Goal: Task Accomplishment & Management: Manage account settings

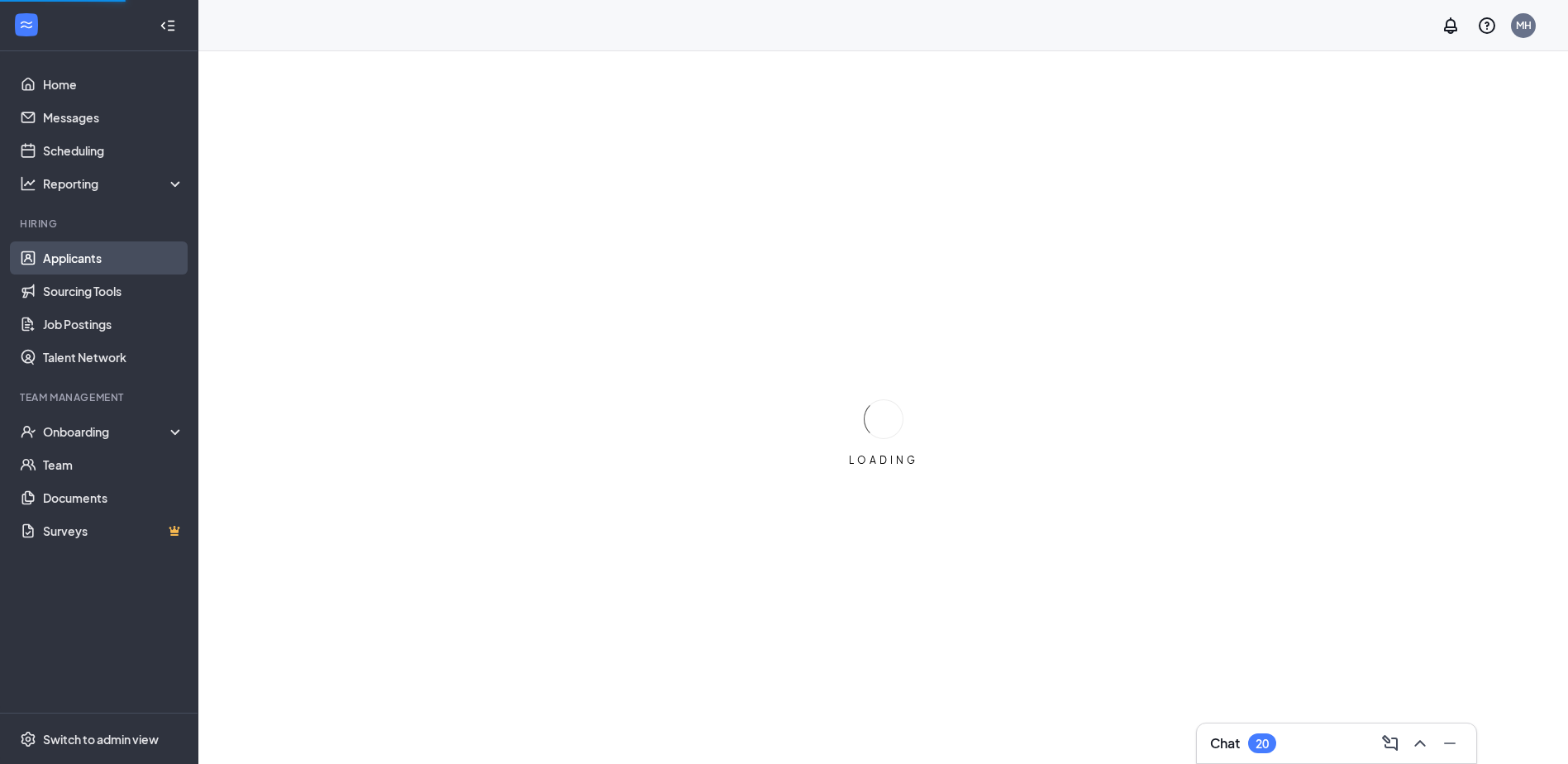
click at [117, 256] on link "Applicants" at bounding box center [113, 257] width 141 height 33
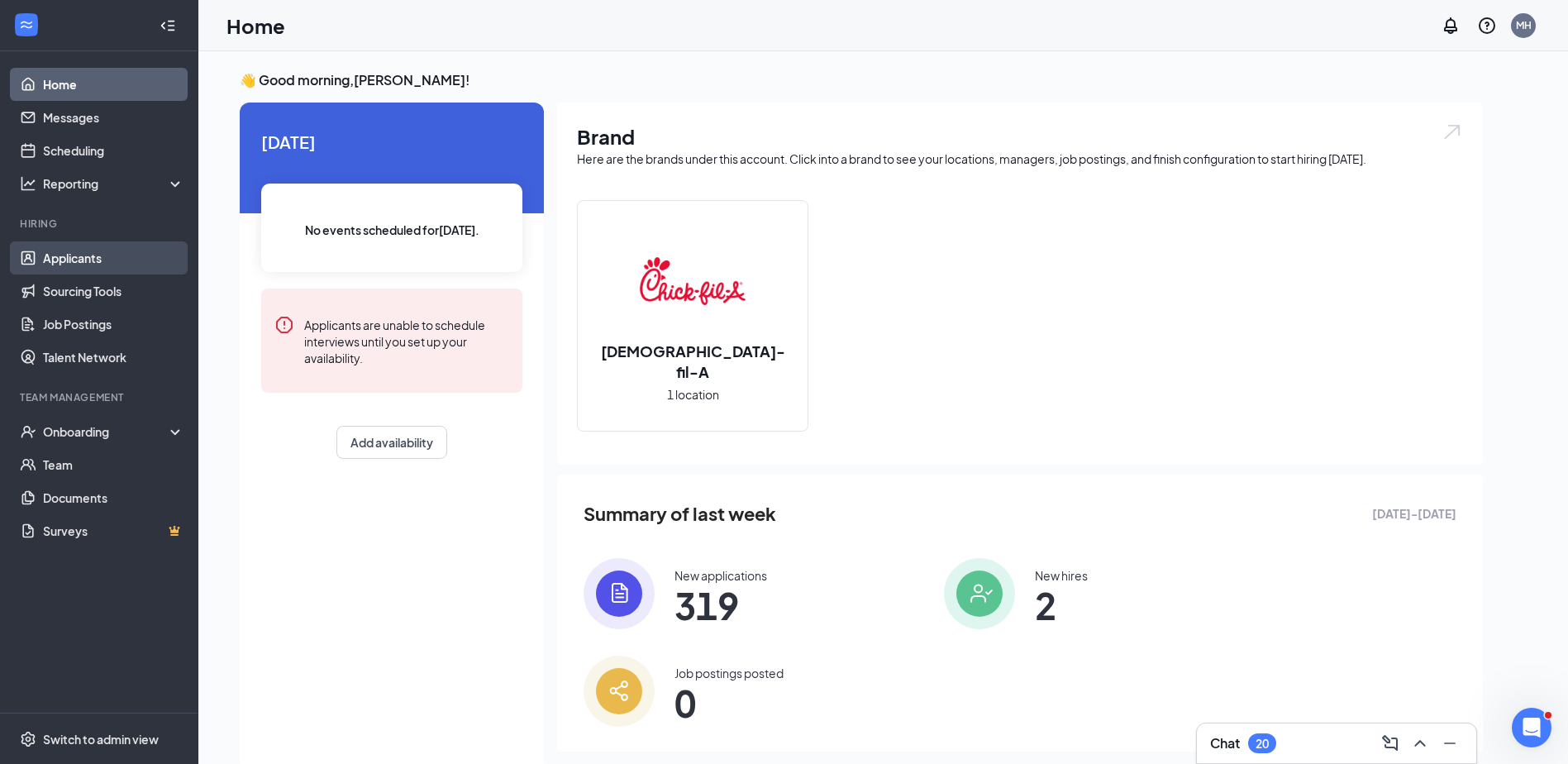
click at [97, 255] on link "Applicants" at bounding box center [113, 257] width 141 height 33
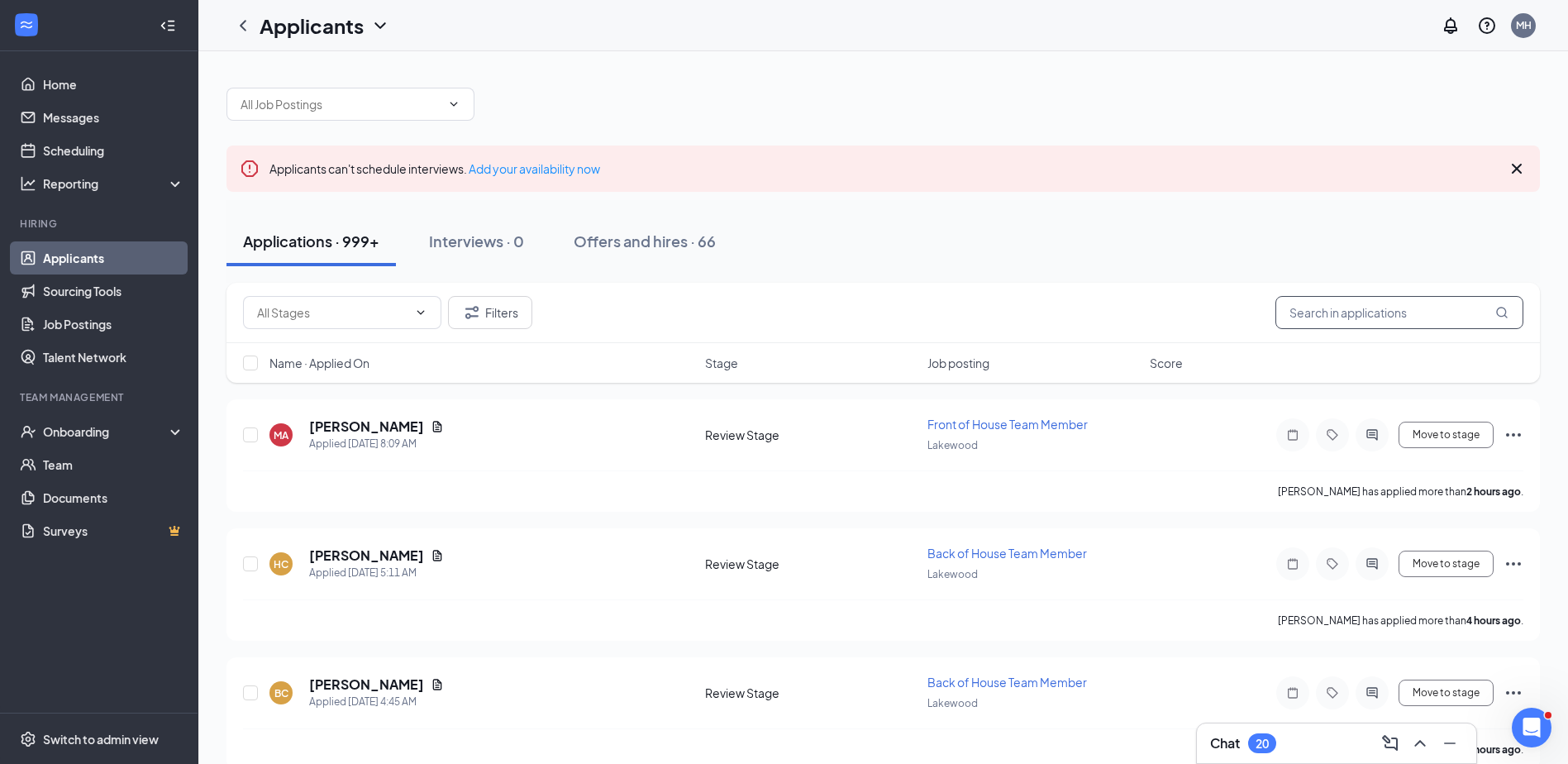
click at [1332, 307] on input "text" at bounding box center [1399, 312] width 248 height 33
type input "[PERSON_NAME]"
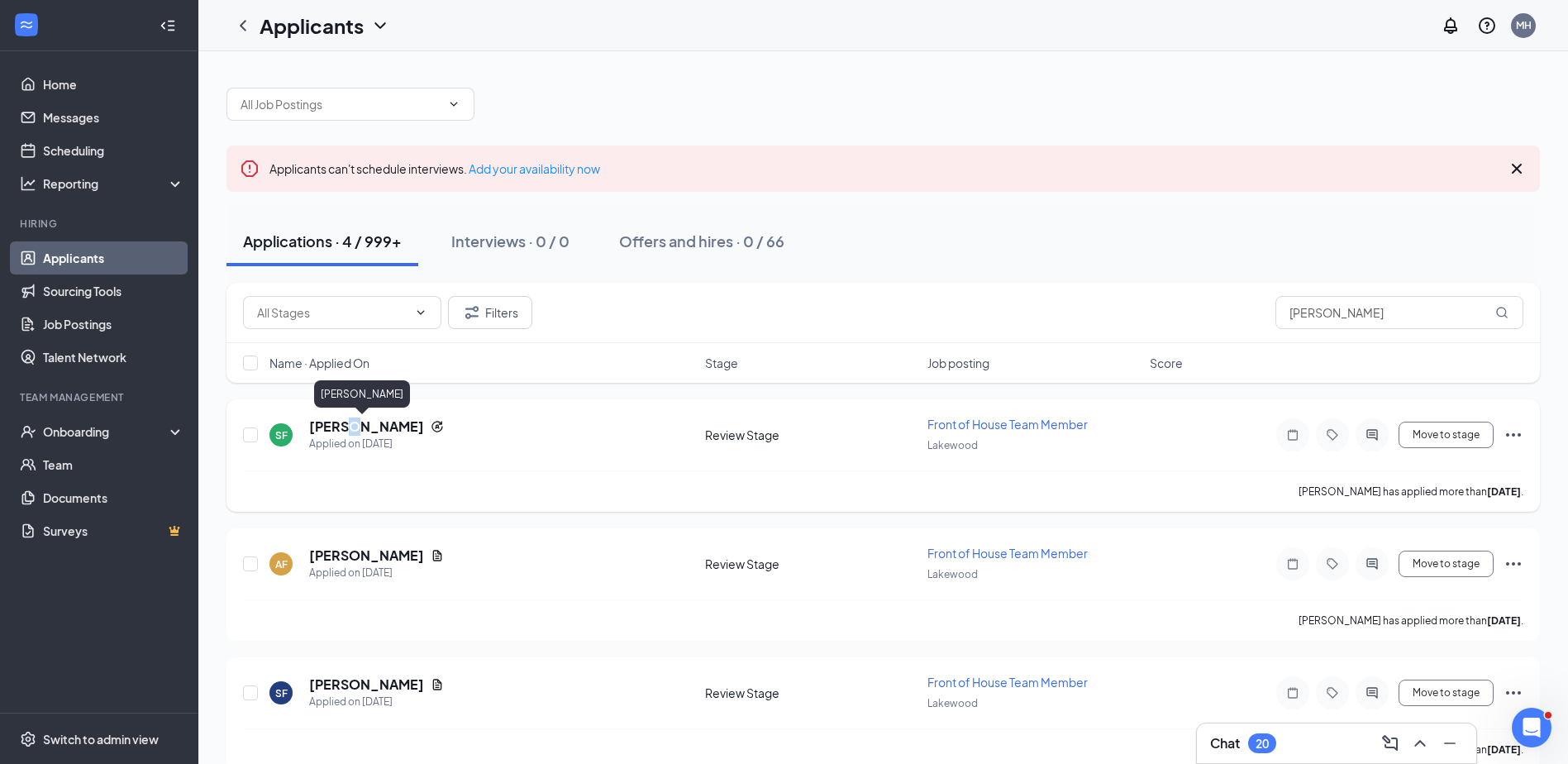
click at [344, 431] on h5 "[PERSON_NAME]" at bounding box center [366, 427] width 115 height 18
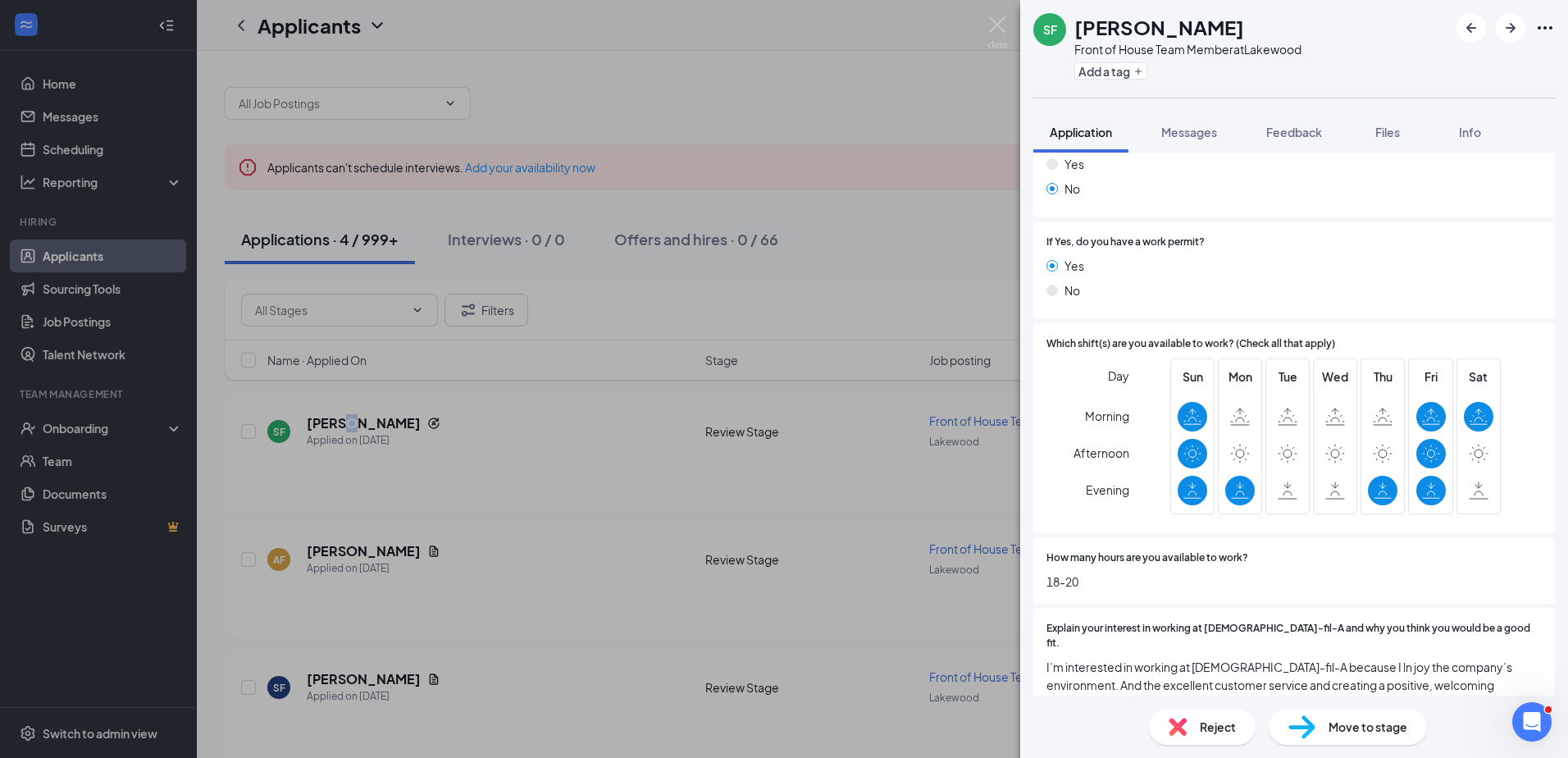
scroll to position [315, 0]
